Goal: Check status: Check status

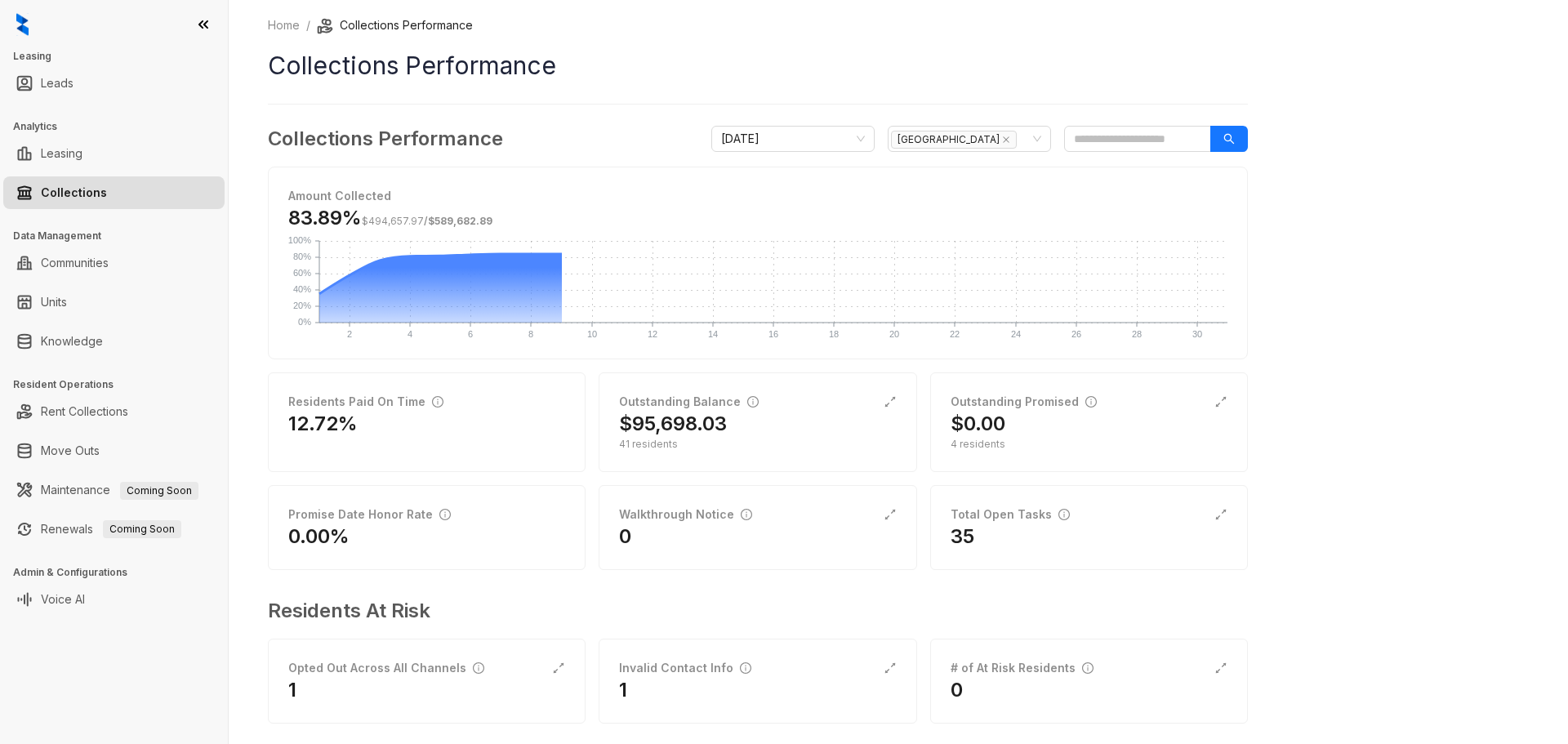
scroll to position [19, 0]
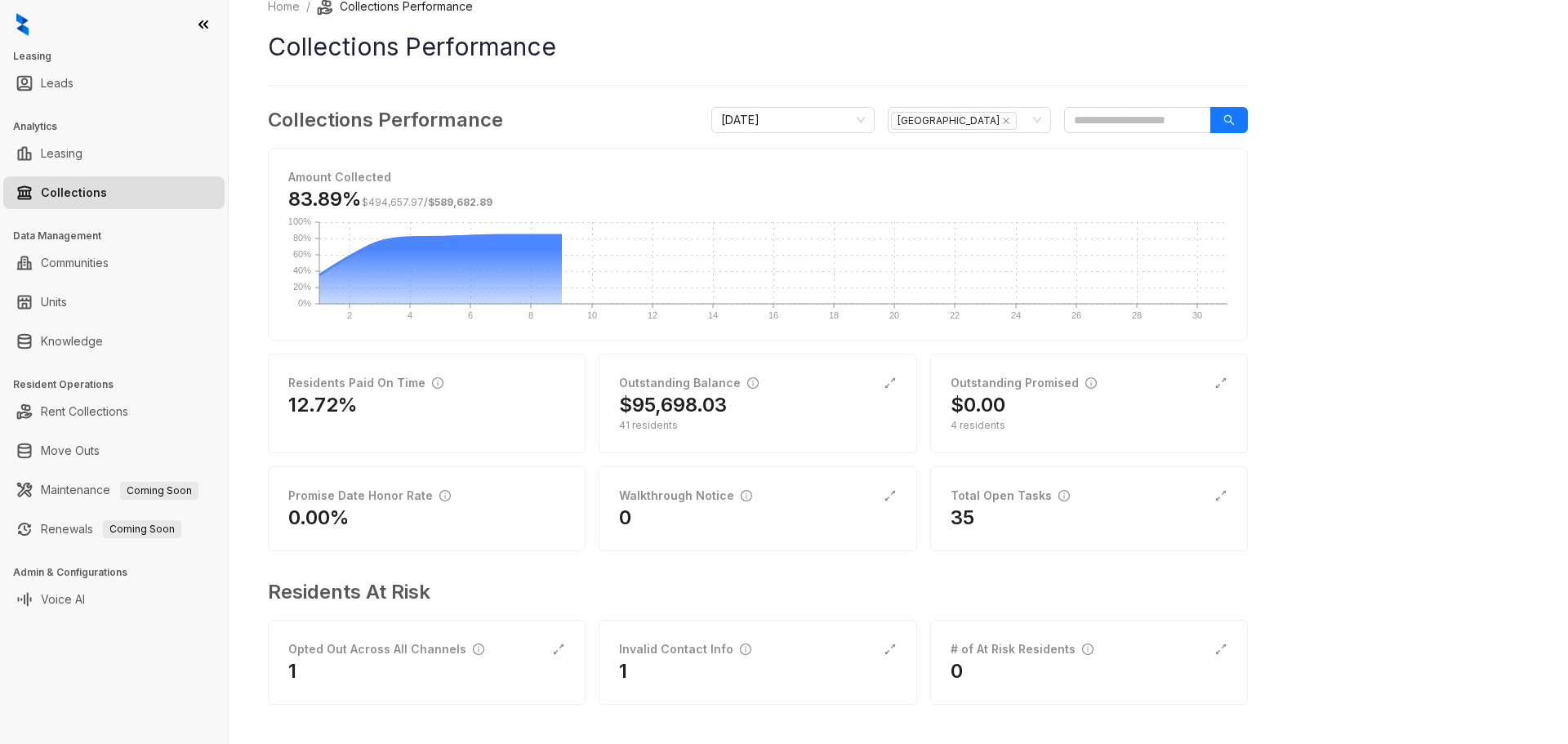
click at [66, 188] on link "Collections" at bounding box center [73, 192] width 66 height 32
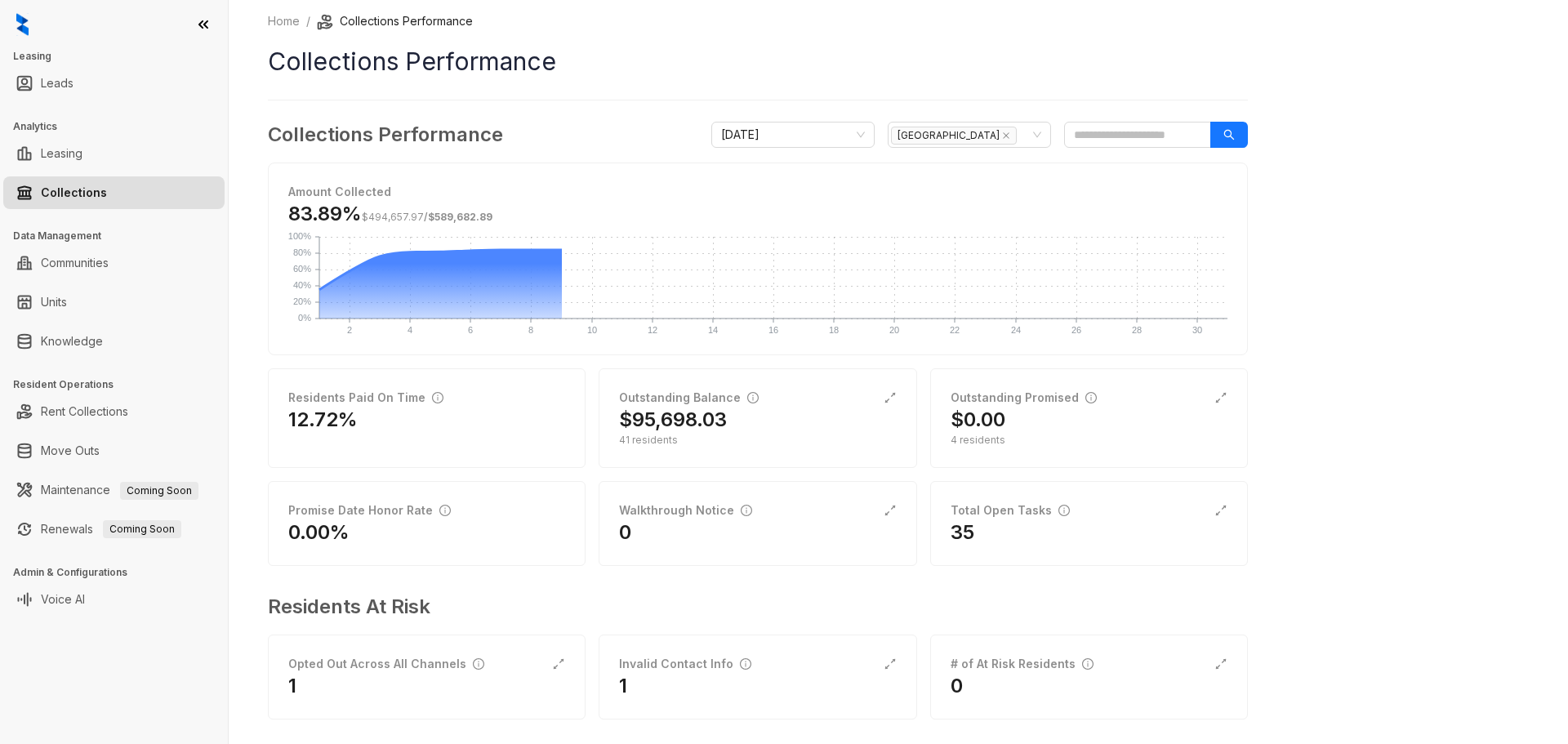
scroll to position [0, 0]
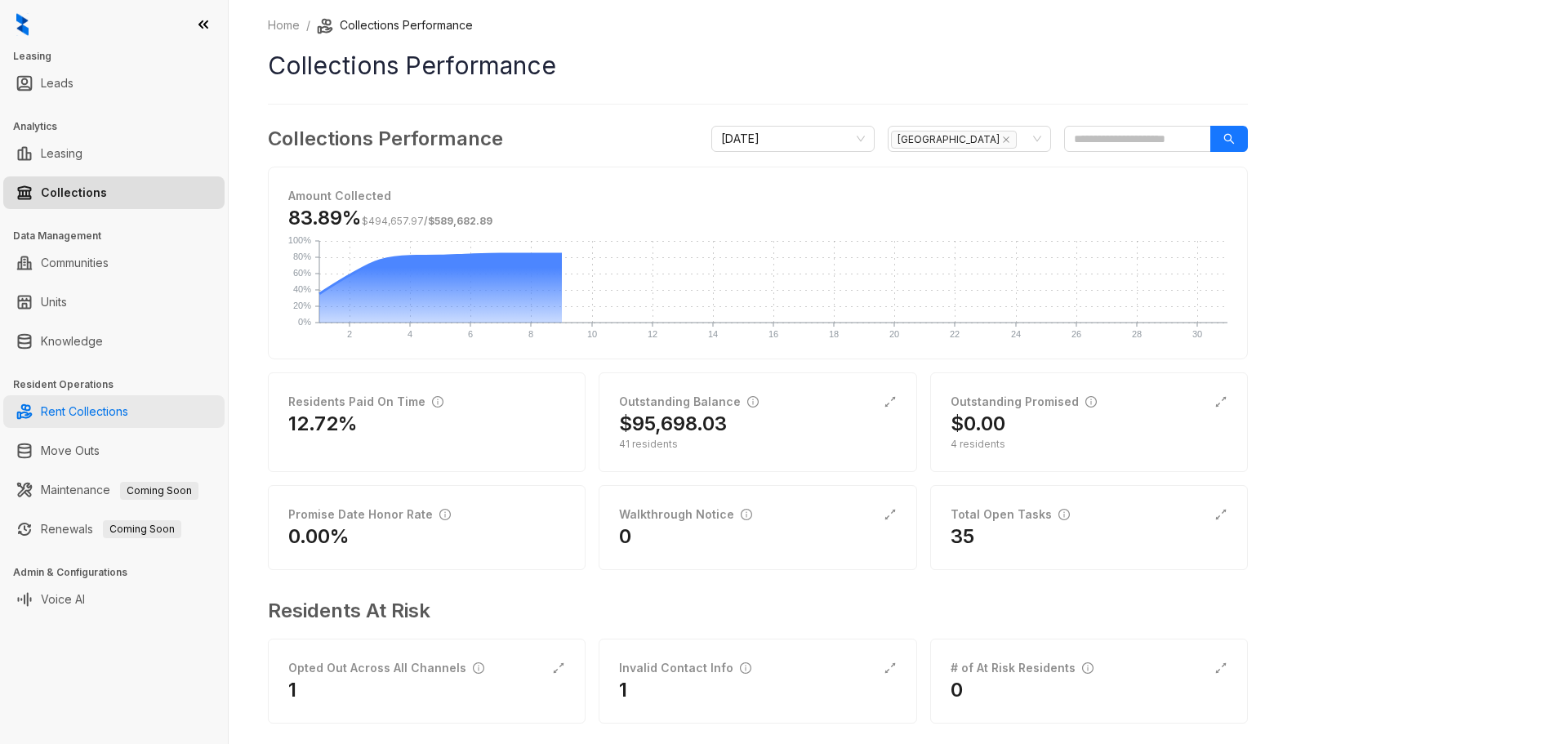
click at [89, 408] on link "Rent Collections" at bounding box center [85, 412] width 88 height 32
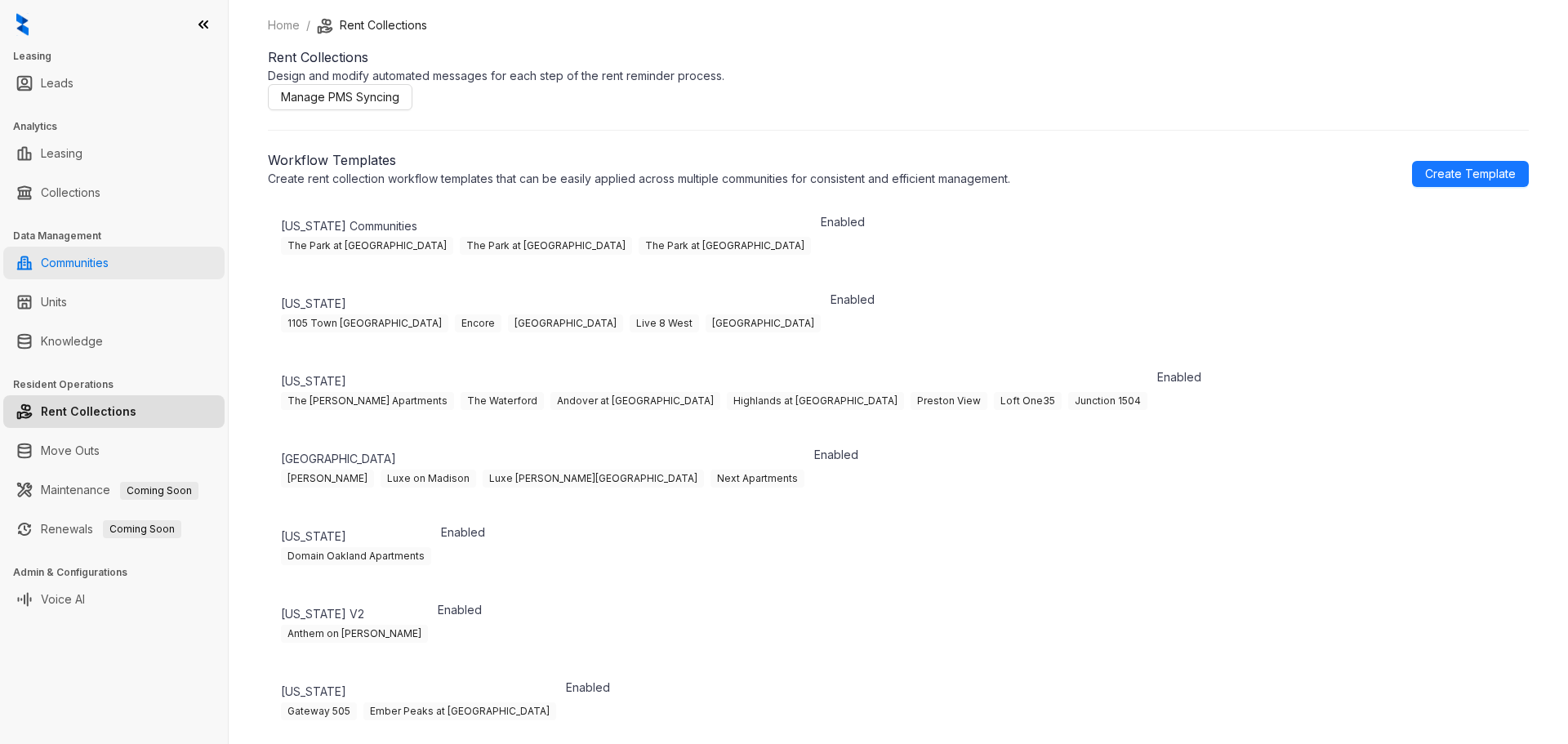
click at [94, 253] on link "Communities" at bounding box center [74, 263] width 68 height 32
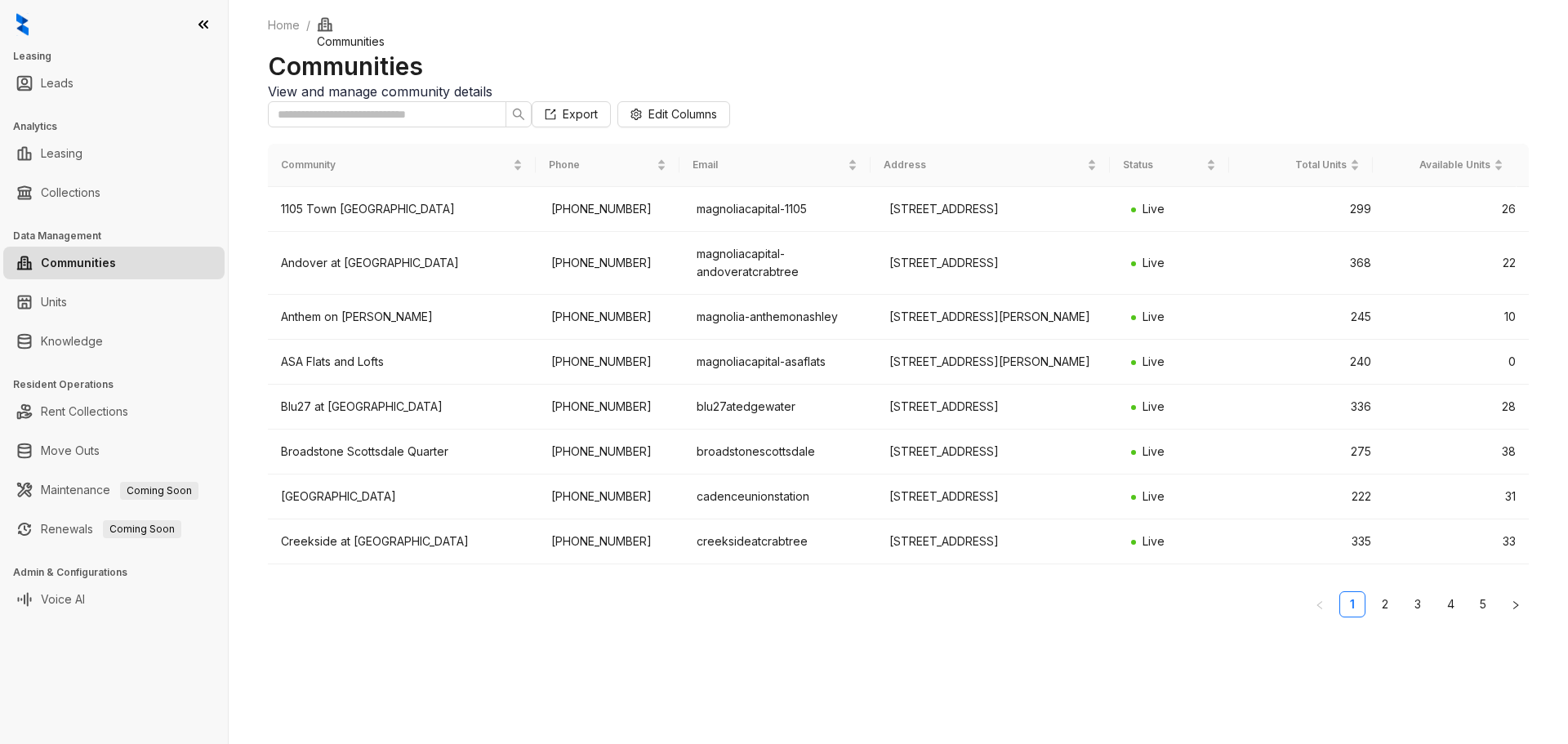
click at [47, 306] on link "Units" at bounding box center [53, 302] width 26 height 32
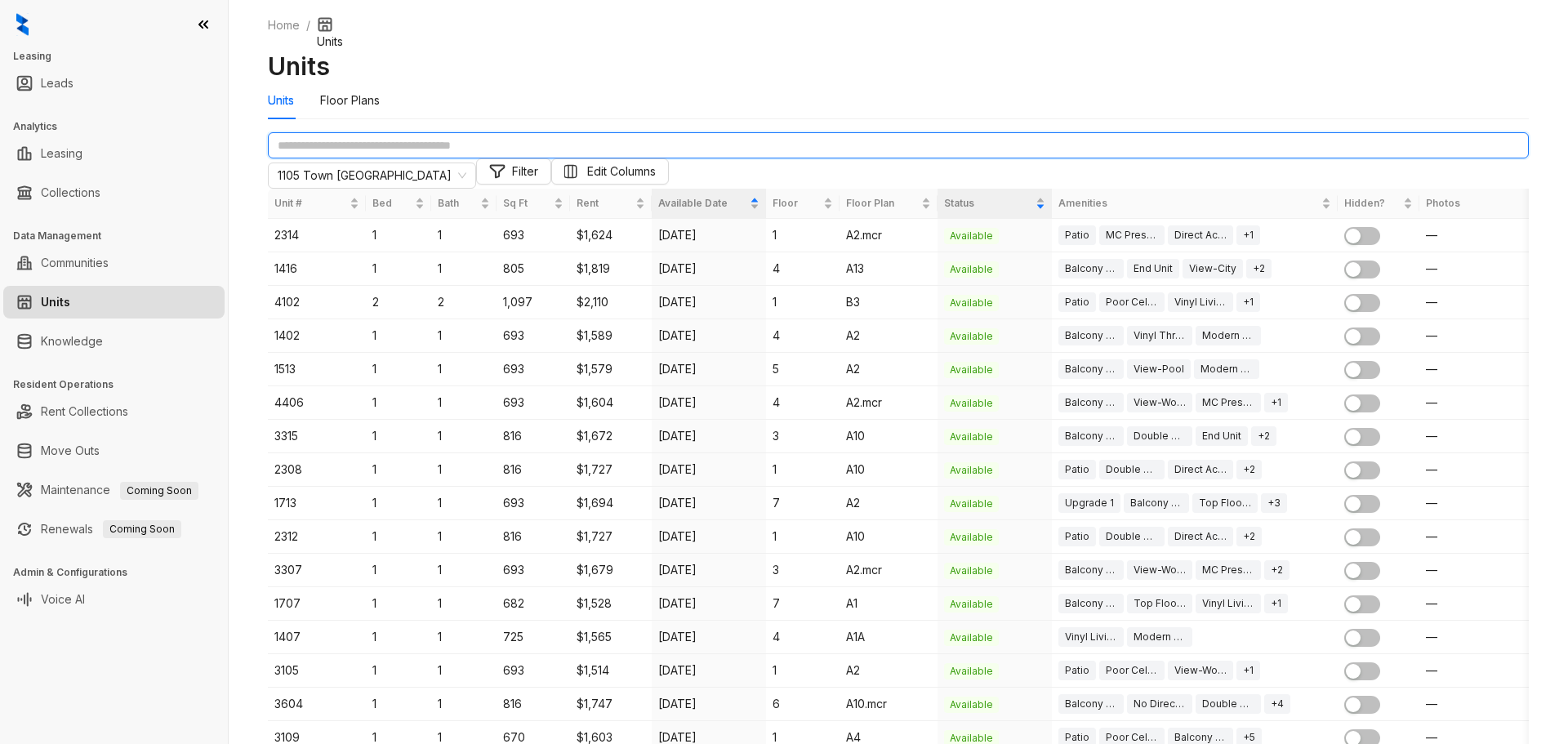
click at [295, 158] on input "text" at bounding box center [898, 145] width 1261 height 26
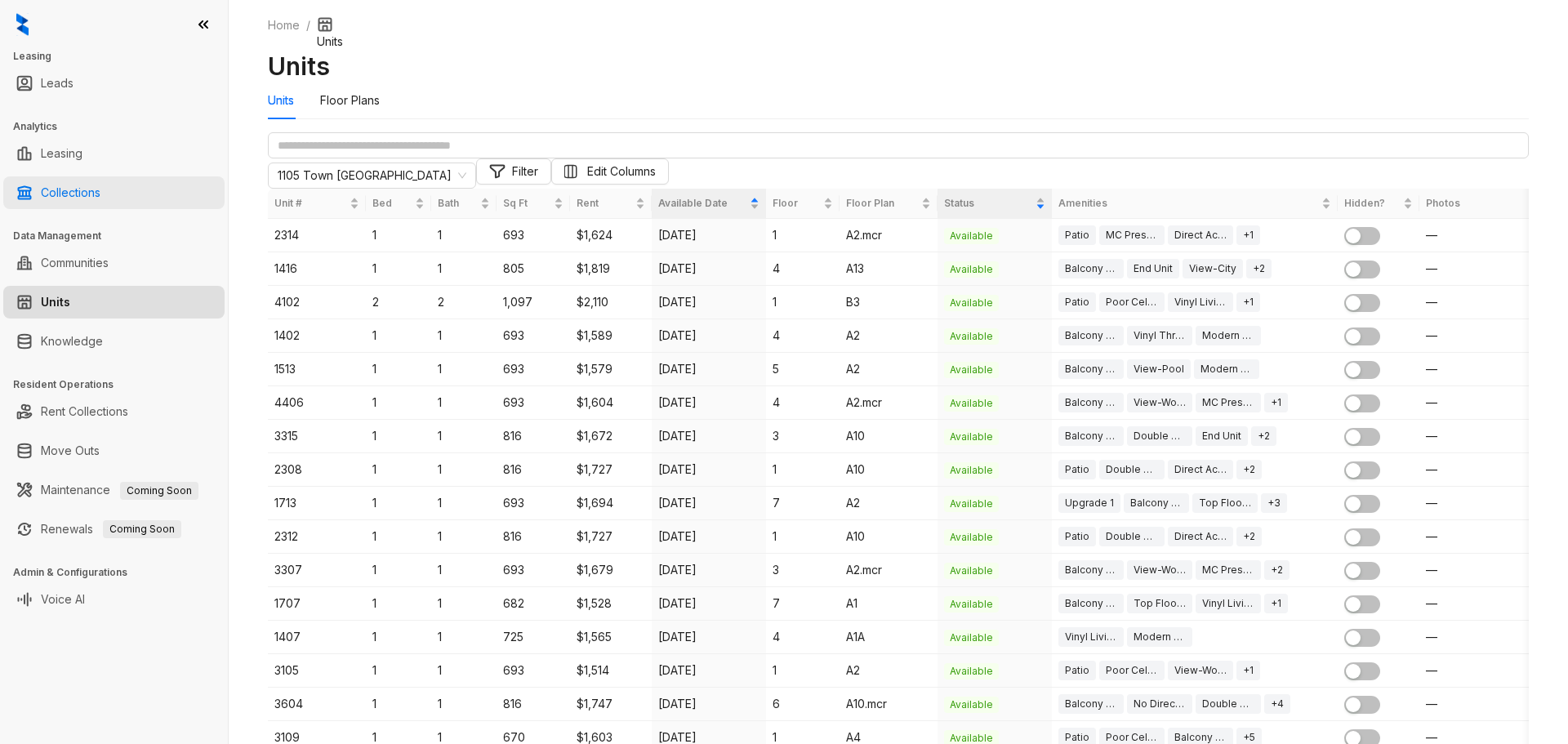
click at [100, 190] on link "Collections" at bounding box center [71, 192] width 60 height 32
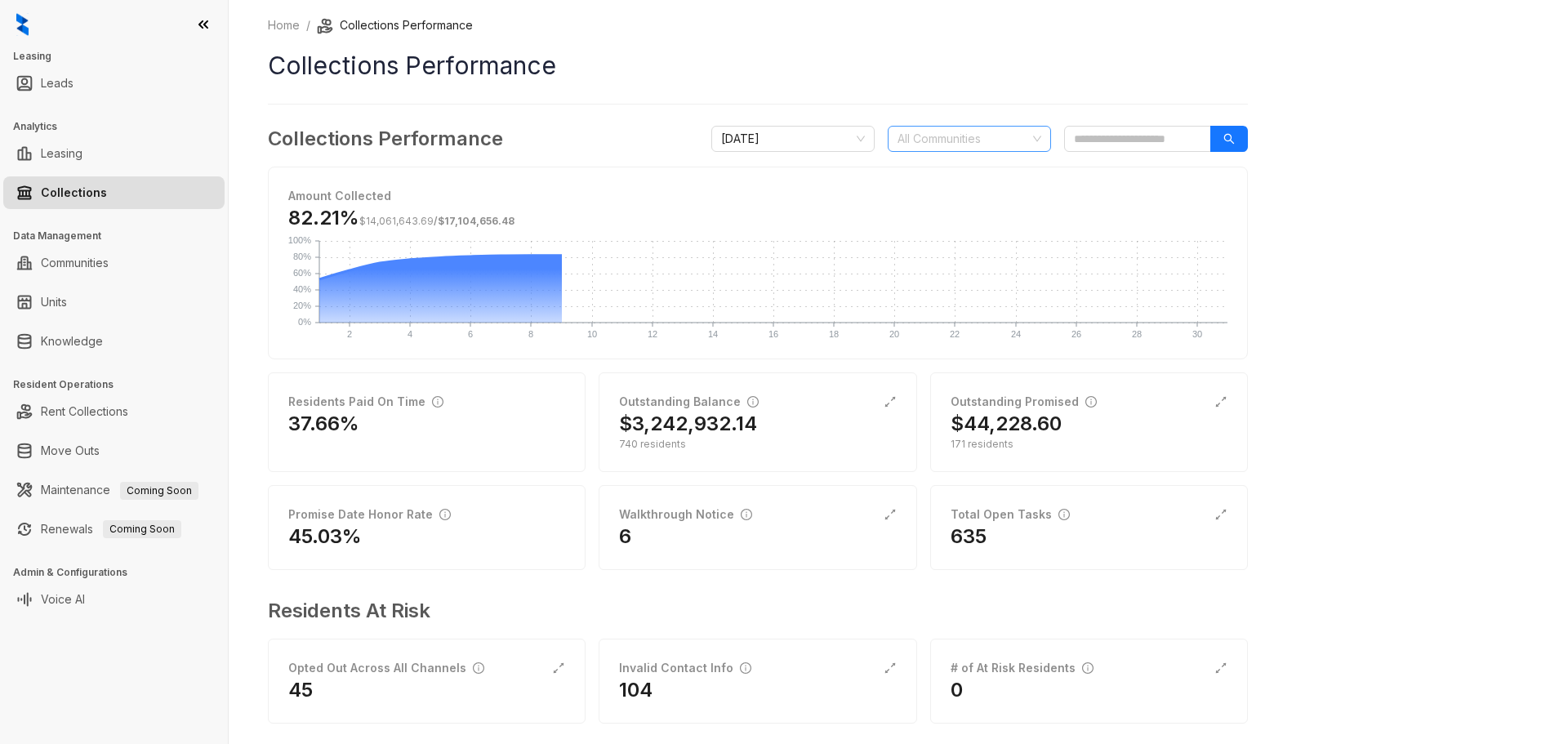
click at [933, 147] on div at bounding box center [961, 139] width 140 height 23
type input "***"
click at [965, 167] on div "[GEOGRAPHIC_DATA]" at bounding box center [969, 171] width 137 height 18
click at [878, 81] on h1 "Collections Performance" at bounding box center [758, 66] width 980 height 37
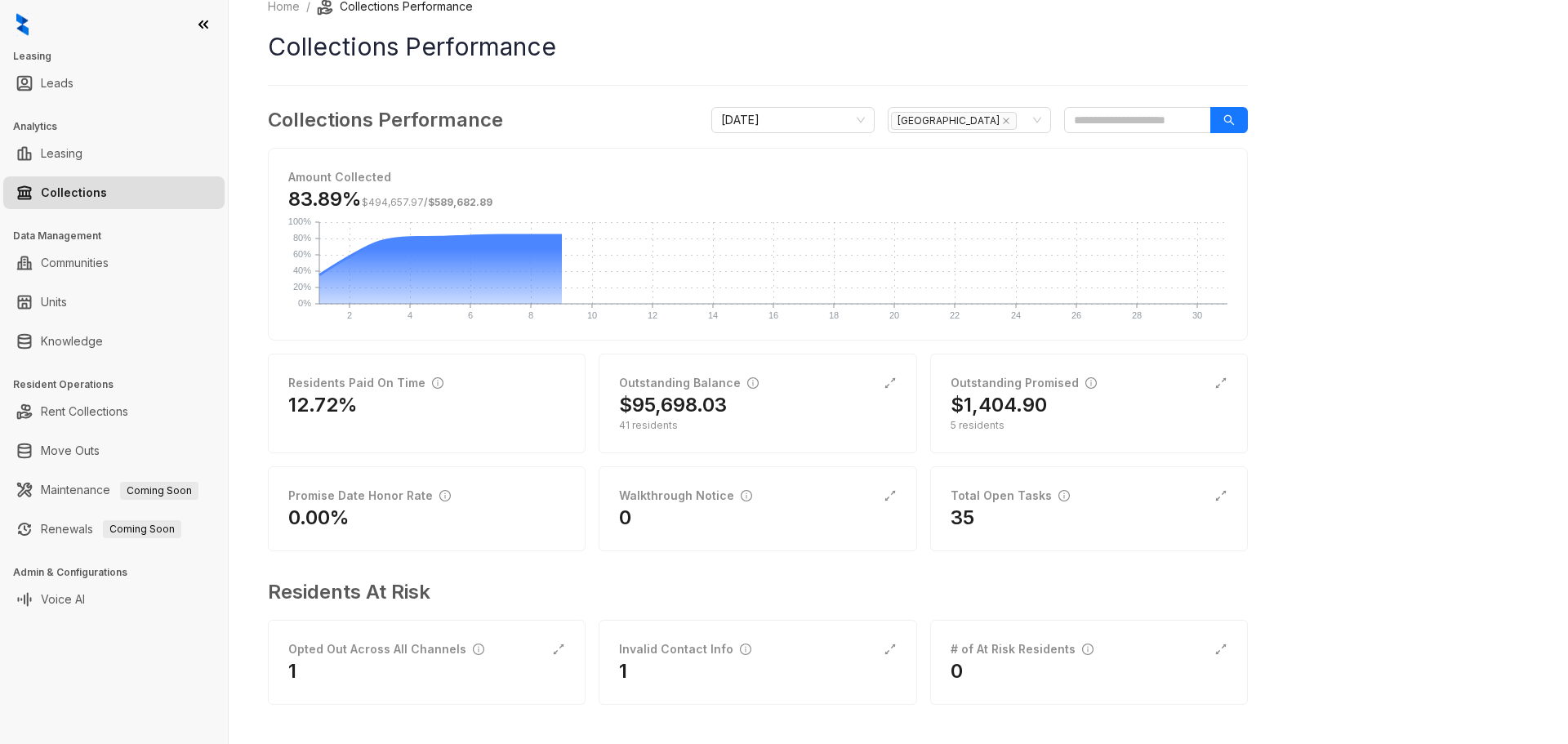
click at [590, 396] on div "Residents Paid On Time 12.72% Outstanding Balance $95,698.03 41 residents Outst…" at bounding box center [758, 452] width 980 height 197
click at [687, 413] on h2 "$95,698.03" at bounding box center [673, 404] width 108 height 26
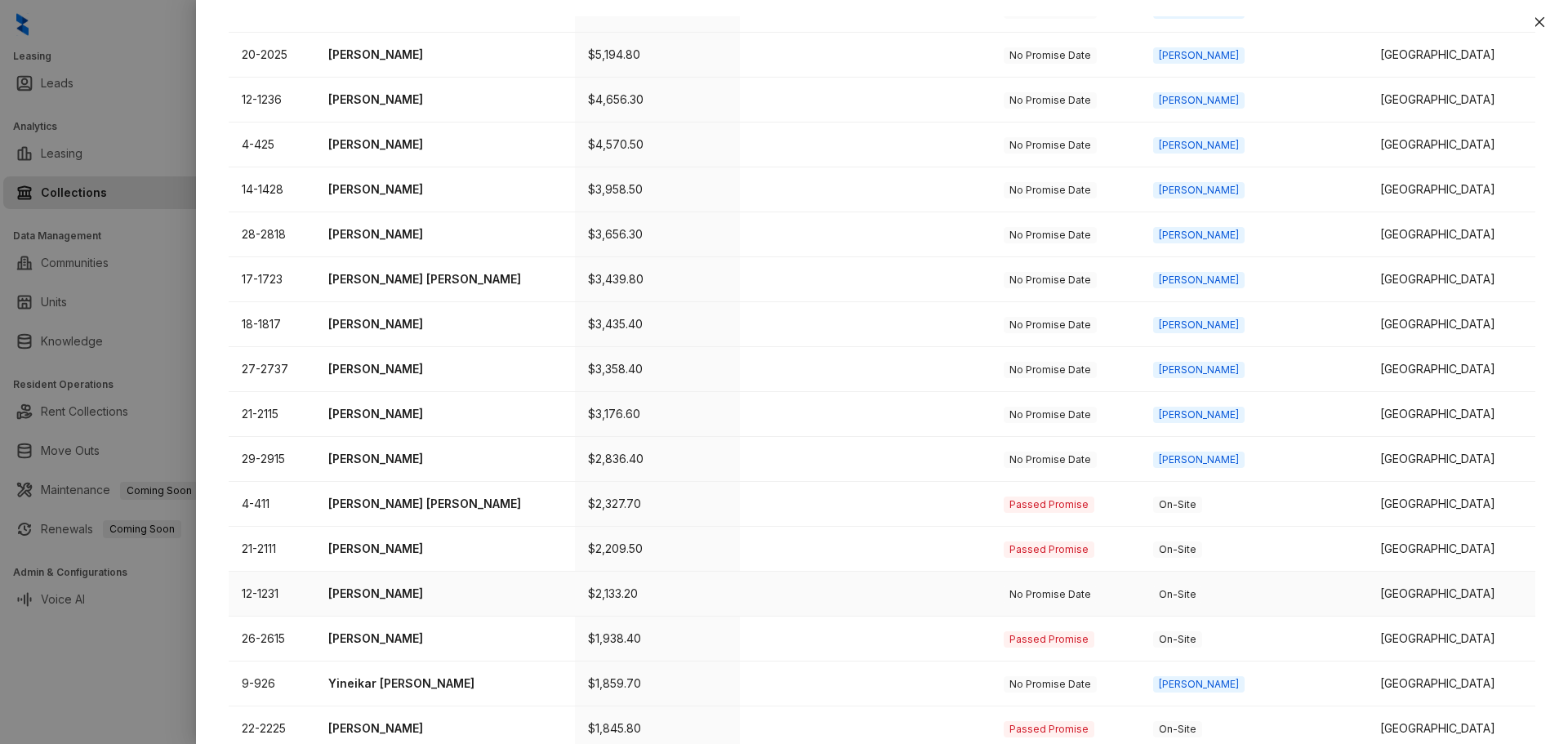
scroll to position [466, 0]
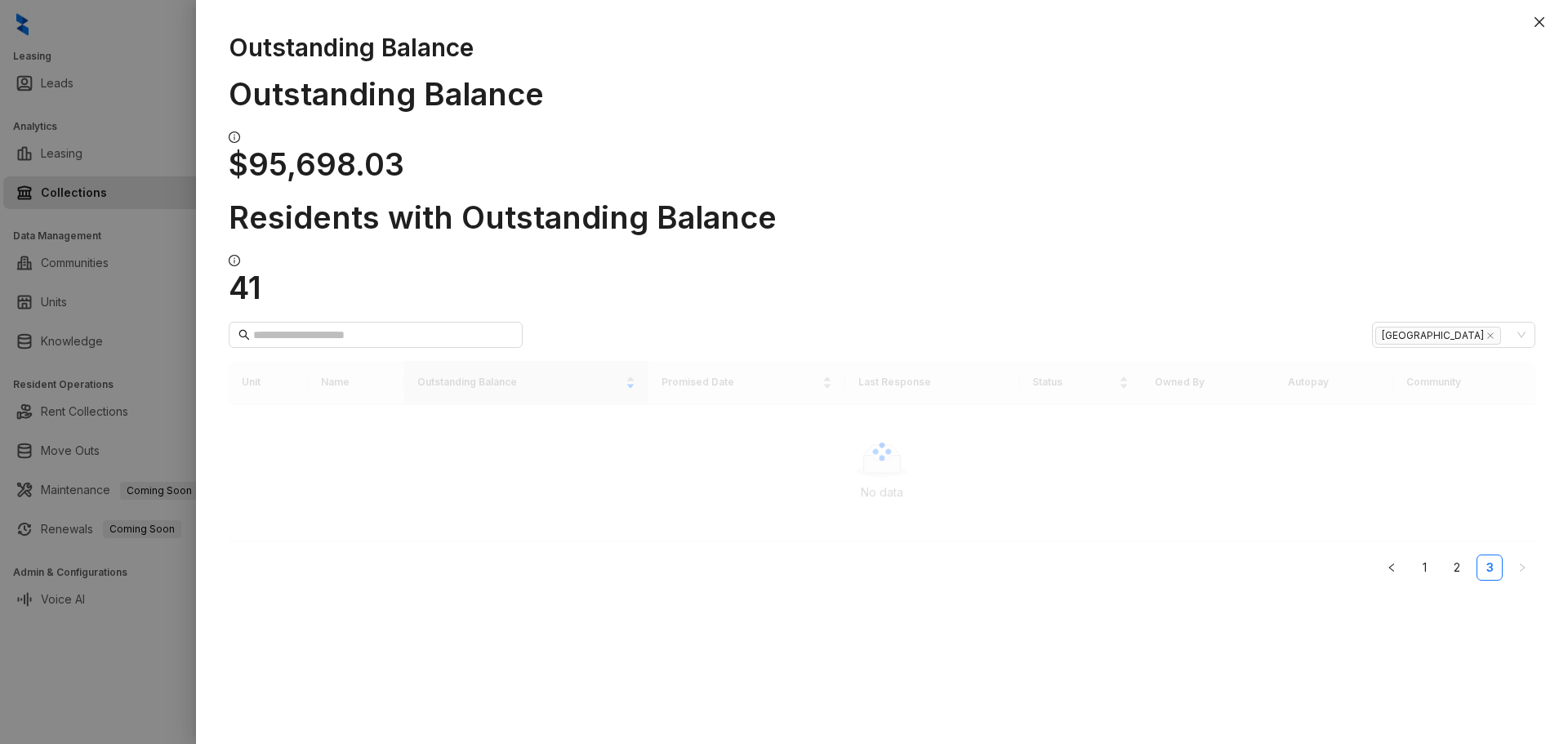
scroll to position [0, 0]
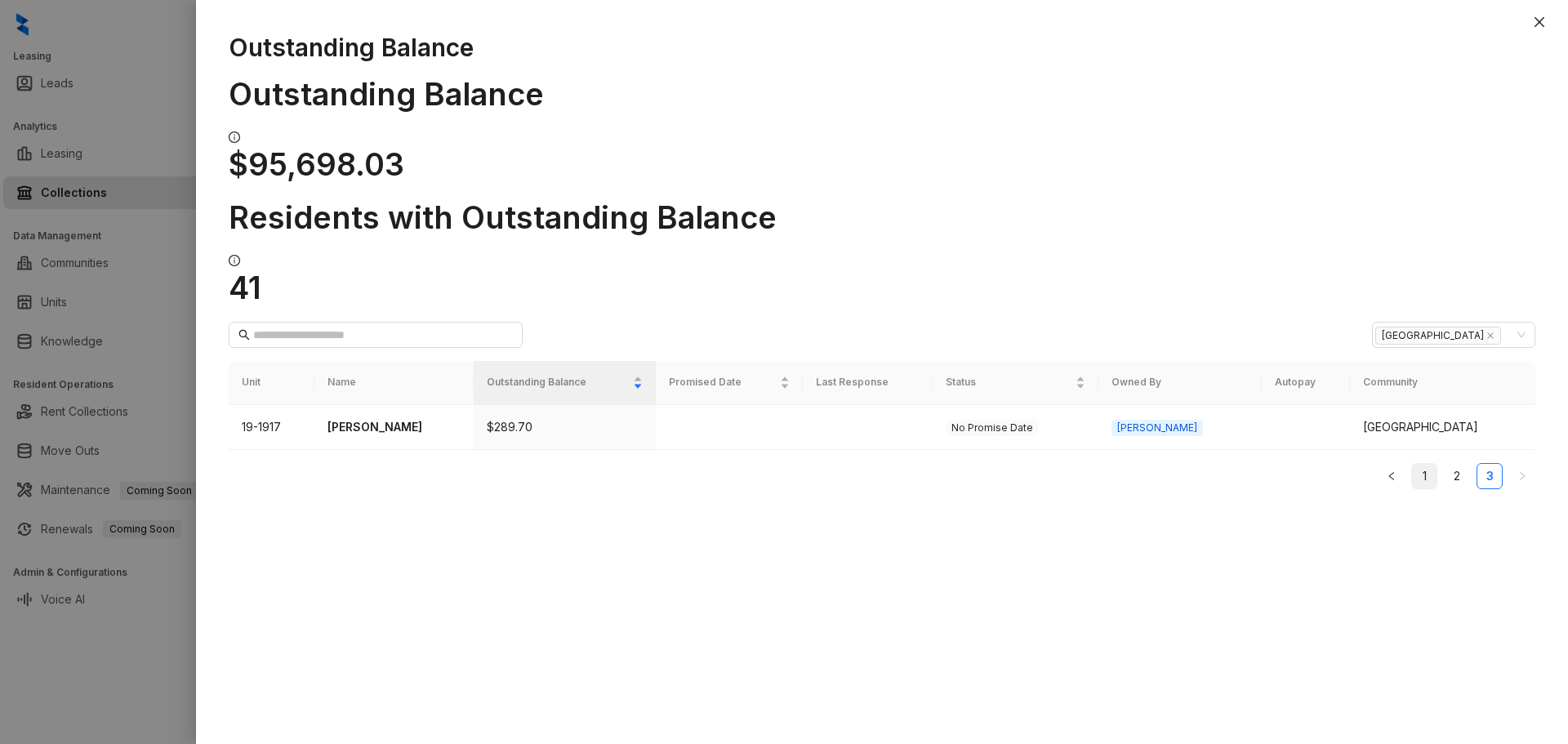
click at [1426, 464] on link "1" at bounding box center [1425, 476] width 25 height 25
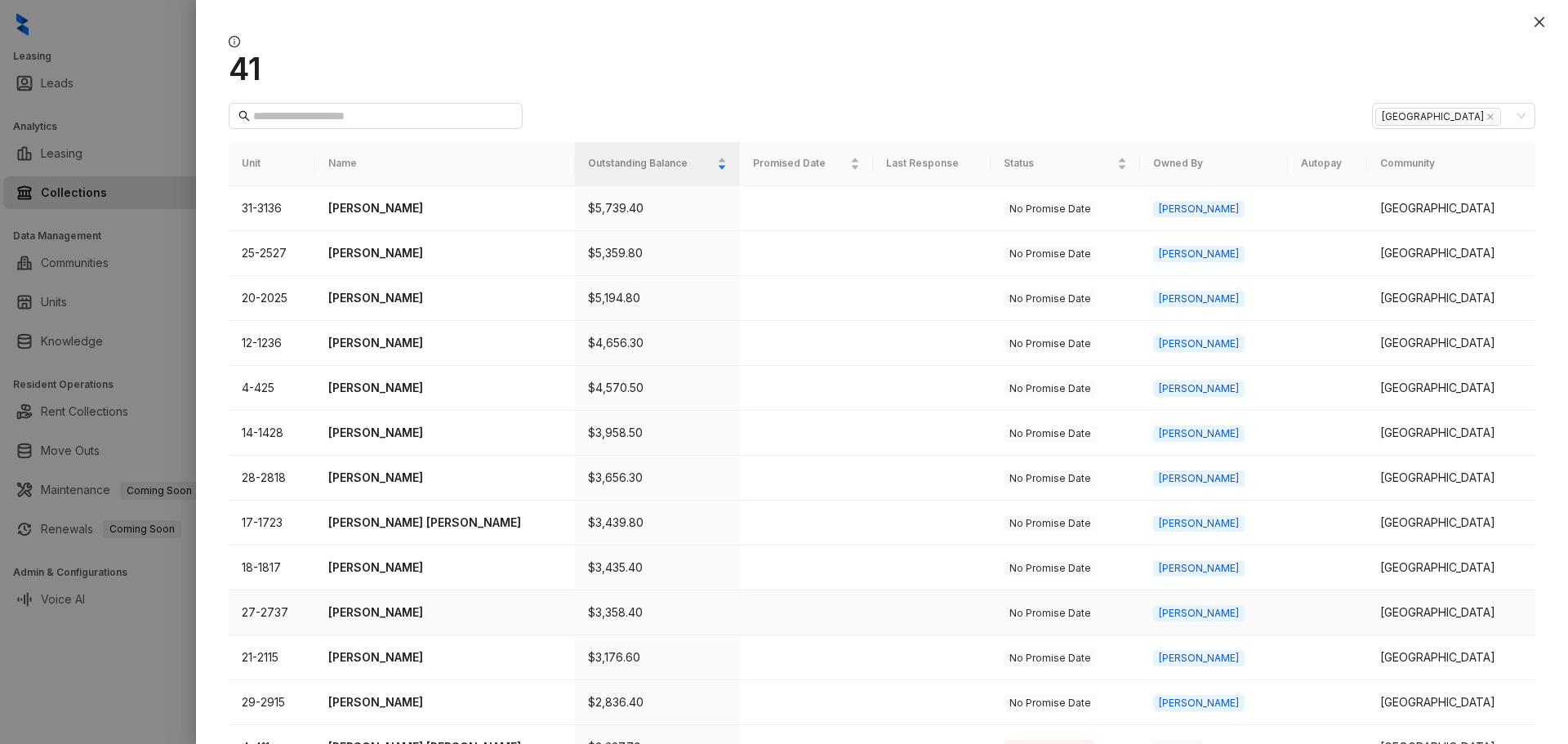
scroll to position [245, 0]
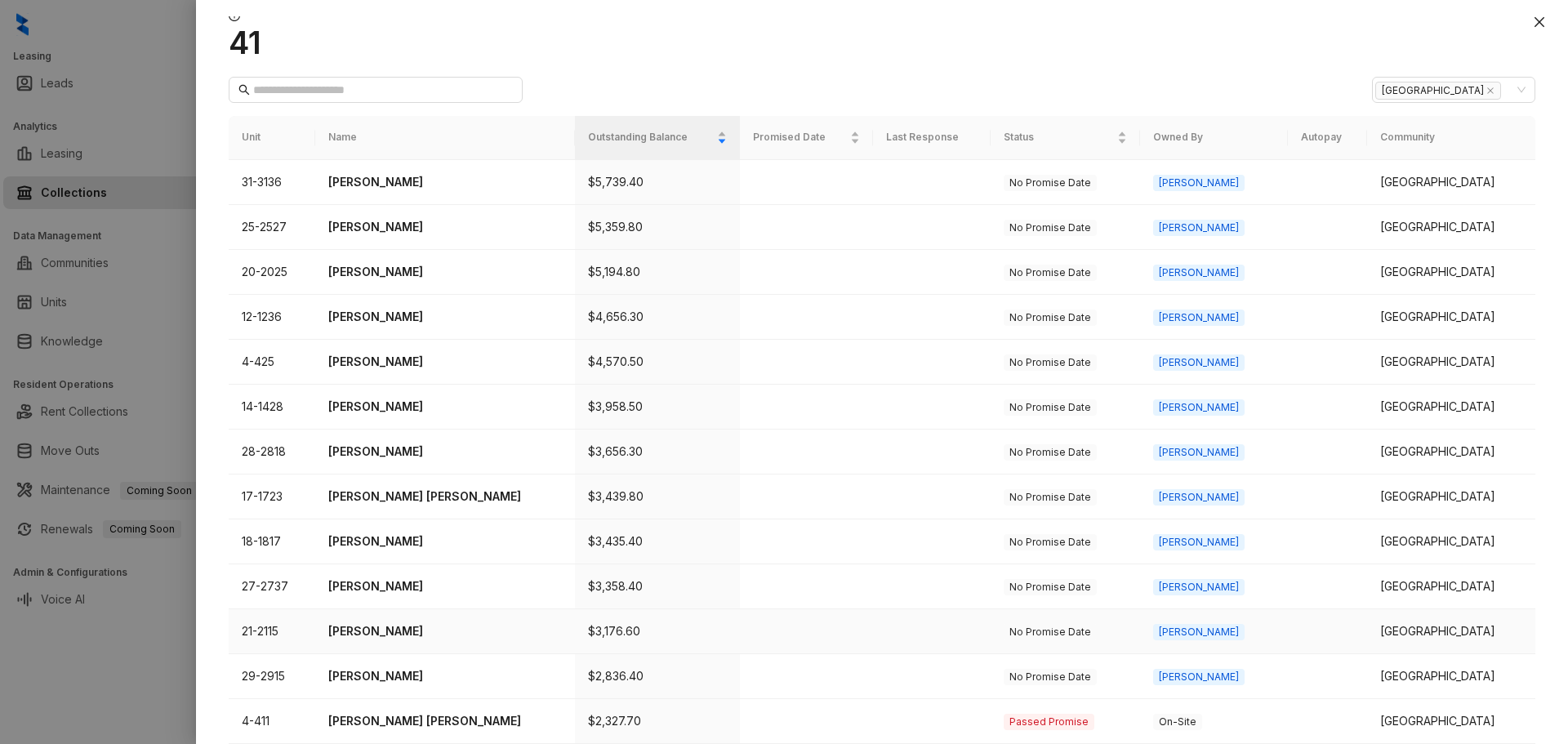
click at [362, 622] on p "[PERSON_NAME]" at bounding box center [445, 631] width 234 height 18
